Goal: Find specific page/section: Find specific page/section

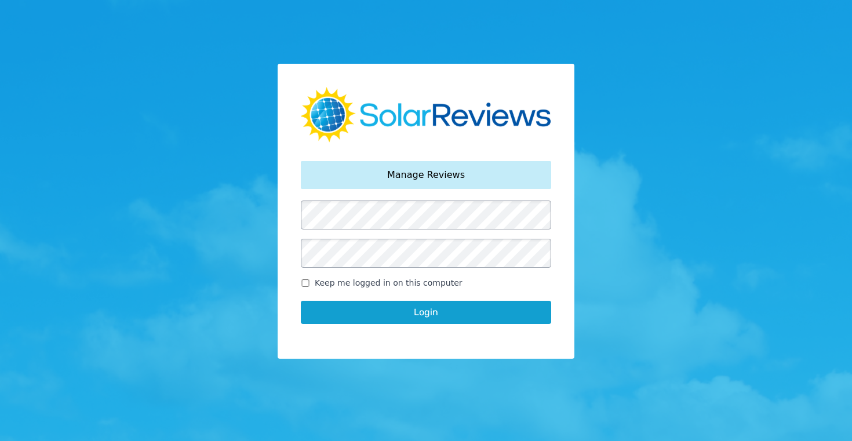
click at [307, 284] on input "Keep me logged in on this computer" at bounding box center [305, 284] width 9 height 8
checkbox input "true"
click at [435, 318] on button "Login" at bounding box center [426, 312] width 251 height 23
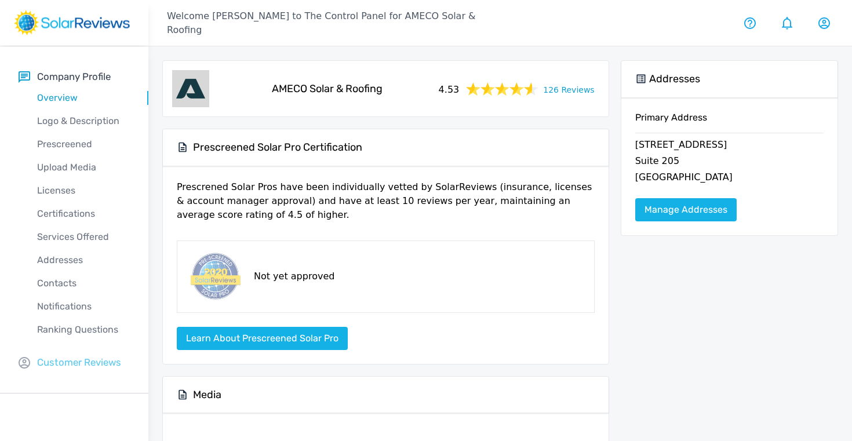
click at [78, 361] on p "Customer Reviews" at bounding box center [79, 362] width 84 height 14
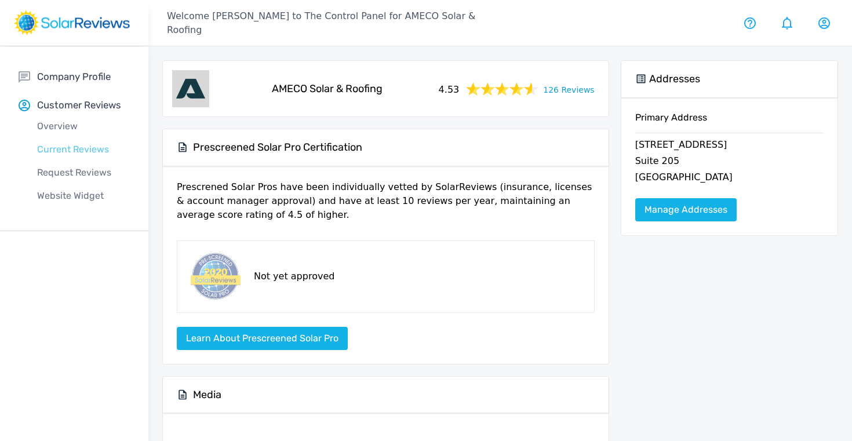
click at [56, 153] on p "Current Reviews" at bounding box center [84, 150] width 130 height 14
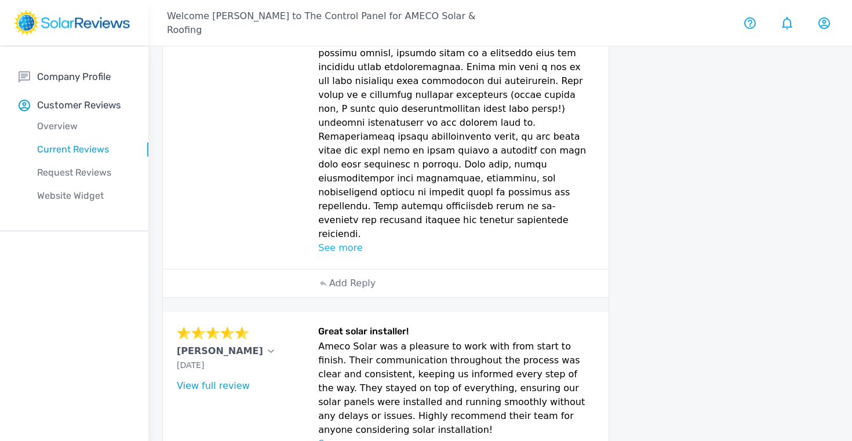
scroll to position [890, 0]
